Goal: Navigation & Orientation: Find specific page/section

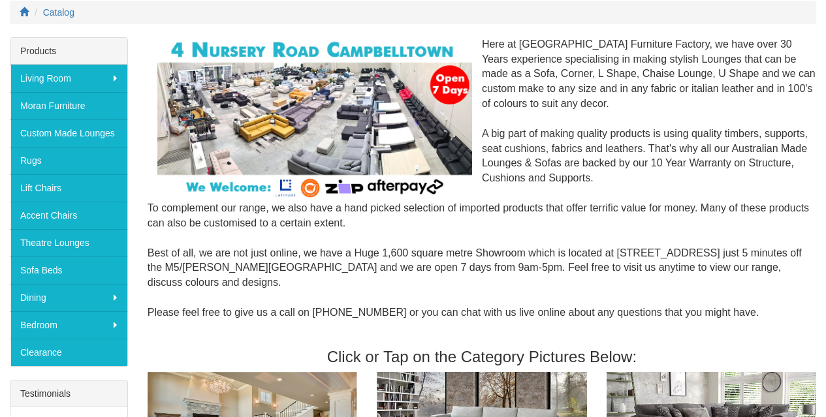
scroll to position [171, 0]
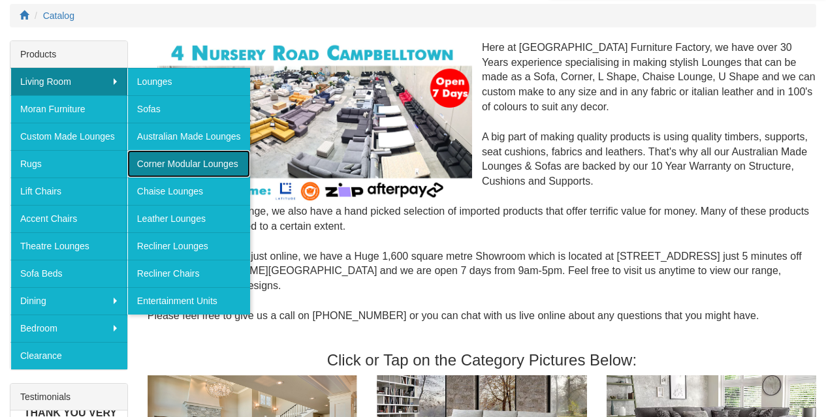
click at [163, 167] on link "Corner Modular Lounges" at bounding box center [188, 163] width 123 height 27
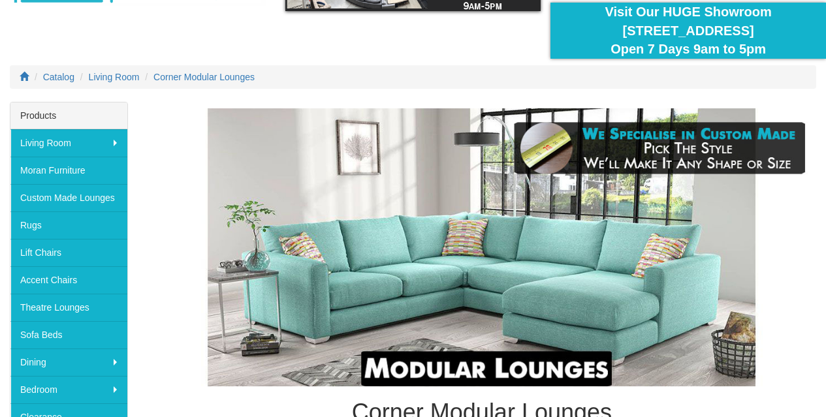
scroll to position [110, 0]
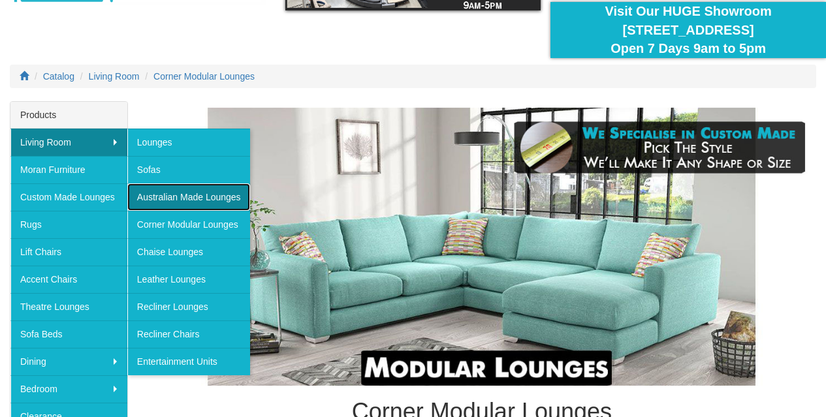
click at [171, 188] on link "Australian Made Lounges" at bounding box center [188, 196] width 123 height 27
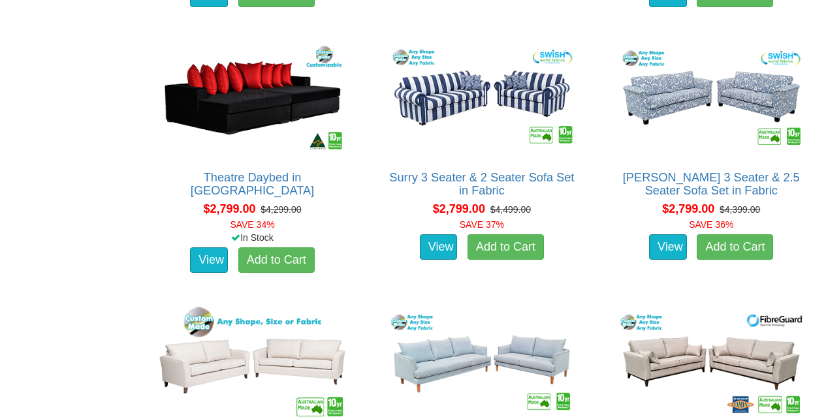
scroll to position [2064, 0]
